Goal: Task Accomplishment & Management: Manage account settings

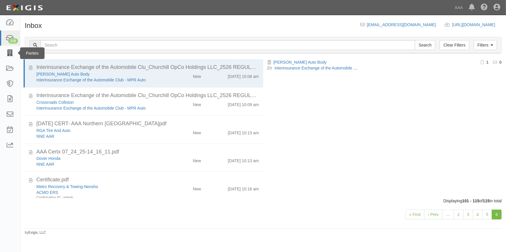
scroll to position [239, 0]
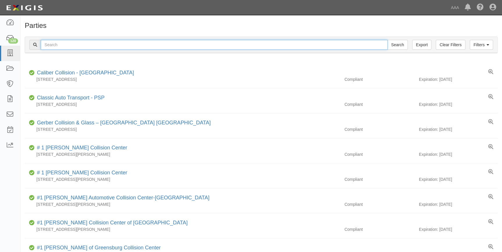
drag, startPoint x: 61, startPoint y: 44, endPoint x: 74, endPoint y: 52, distance: 15.0
click at [61, 44] on input "text" at bounding box center [214, 45] width 347 height 10
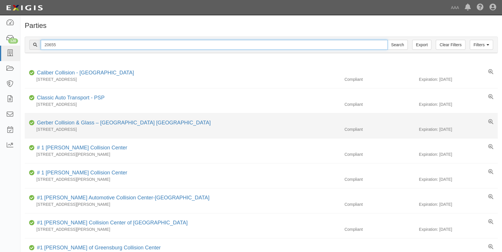
type input "20655"
click at [387, 40] on input "Search" at bounding box center [397, 45] width 20 height 10
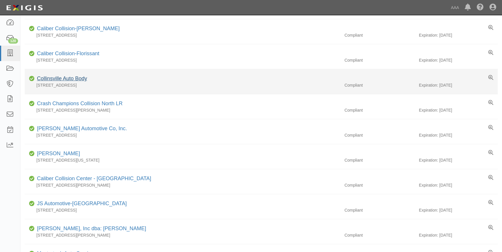
scroll to position [106, 0]
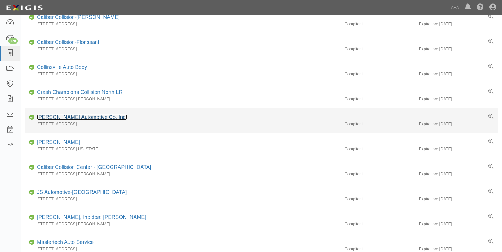
click at [88, 117] on link "Bill Utter Automotive Co, Inc." at bounding box center [82, 117] width 90 height 6
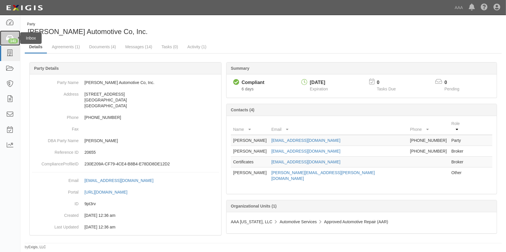
click at [11, 41] on div "141" at bounding box center [13, 40] width 10 height 5
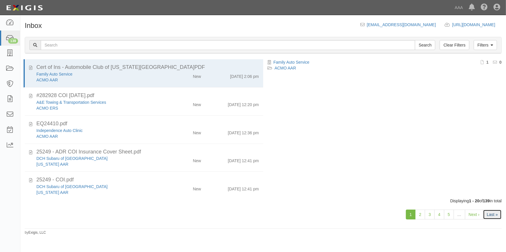
click at [496, 217] on link "Last »" at bounding box center [492, 215] width 19 height 10
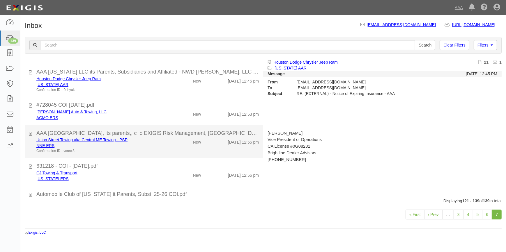
scroll to position [453, 0]
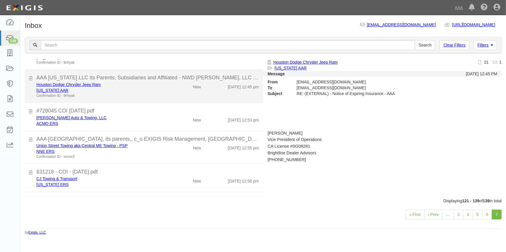
click at [127, 90] on div "[US_STATE] AAR" at bounding box center [99, 91] width 126 height 6
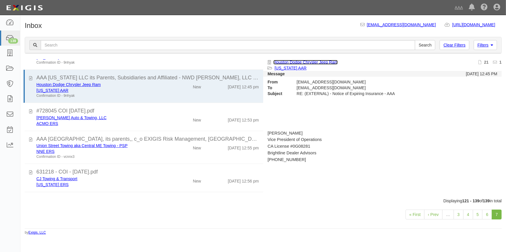
click at [321, 61] on link "Houston Dodge Chrysler Jeep Ram" at bounding box center [305, 62] width 64 height 5
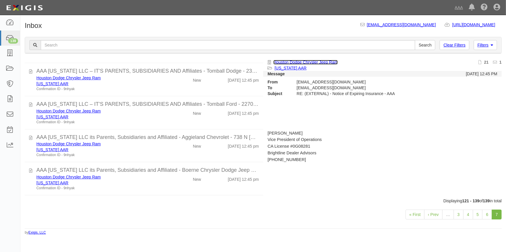
scroll to position [0, 0]
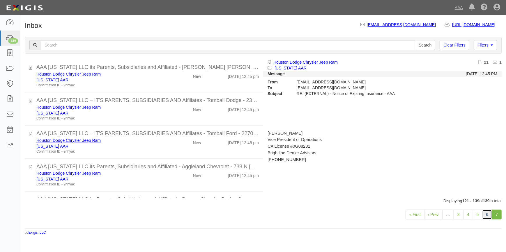
click at [488, 215] on link "6" at bounding box center [487, 215] width 10 height 10
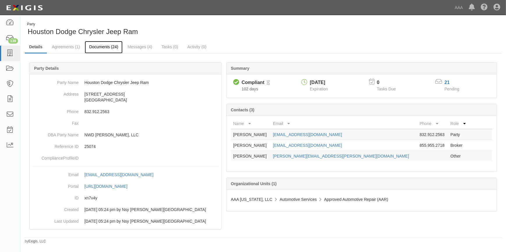
click at [105, 47] on link "Documents (24)" at bounding box center [104, 47] width 38 height 13
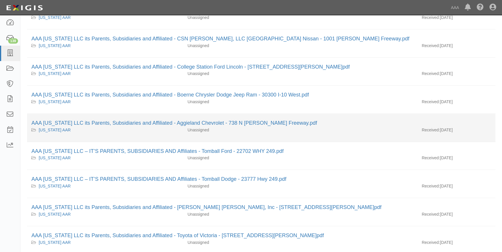
scroll to position [291, 0]
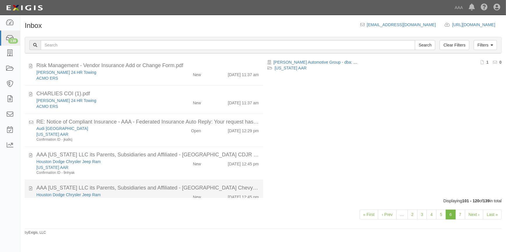
scroll to position [305, 0]
